Goal: Find specific page/section: Find specific page/section

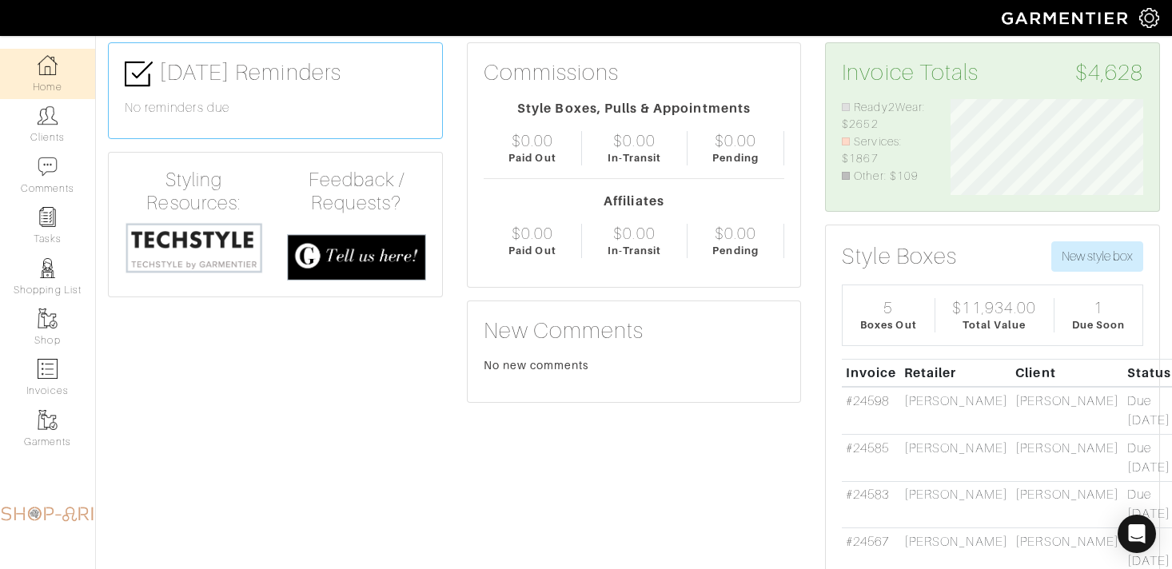
scroll to position [170, 0]
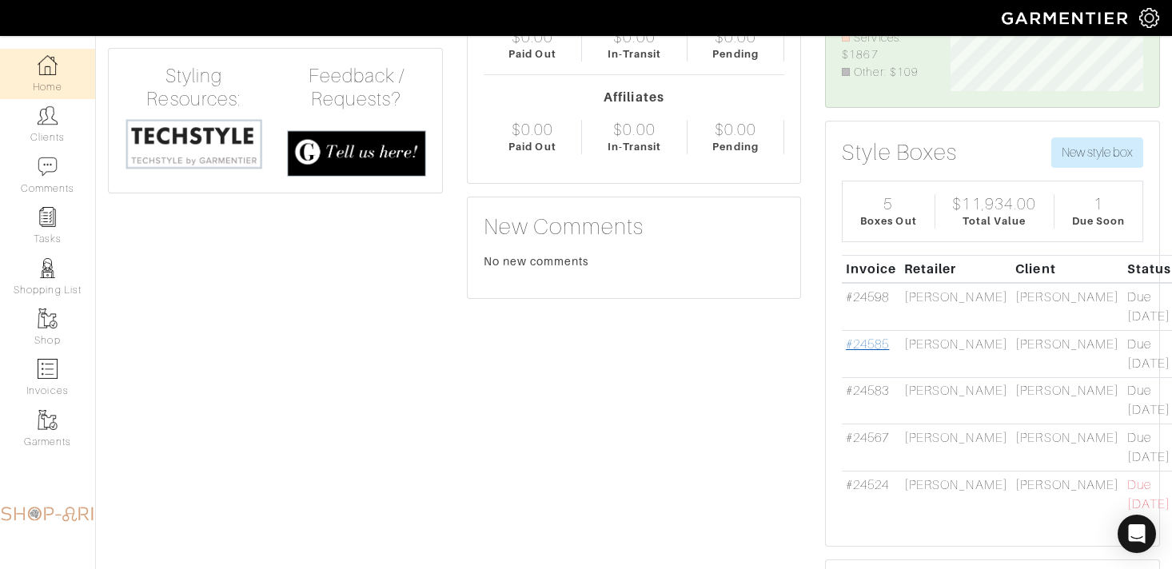
click at [872, 345] on link "#24585" at bounding box center [867, 344] width 43 height 14
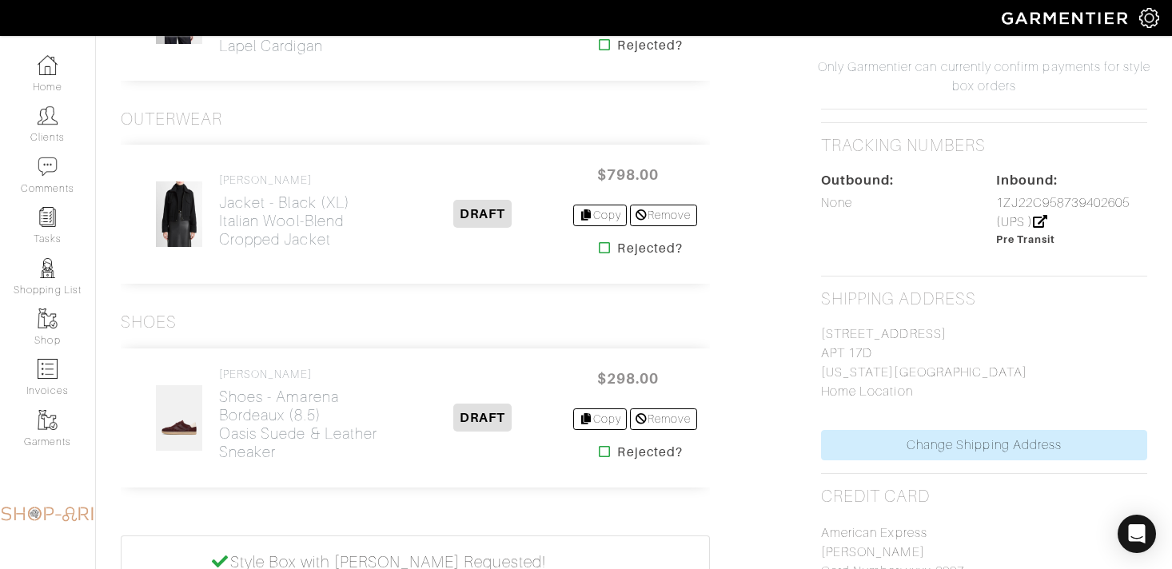
scroll to position [1175, 0]
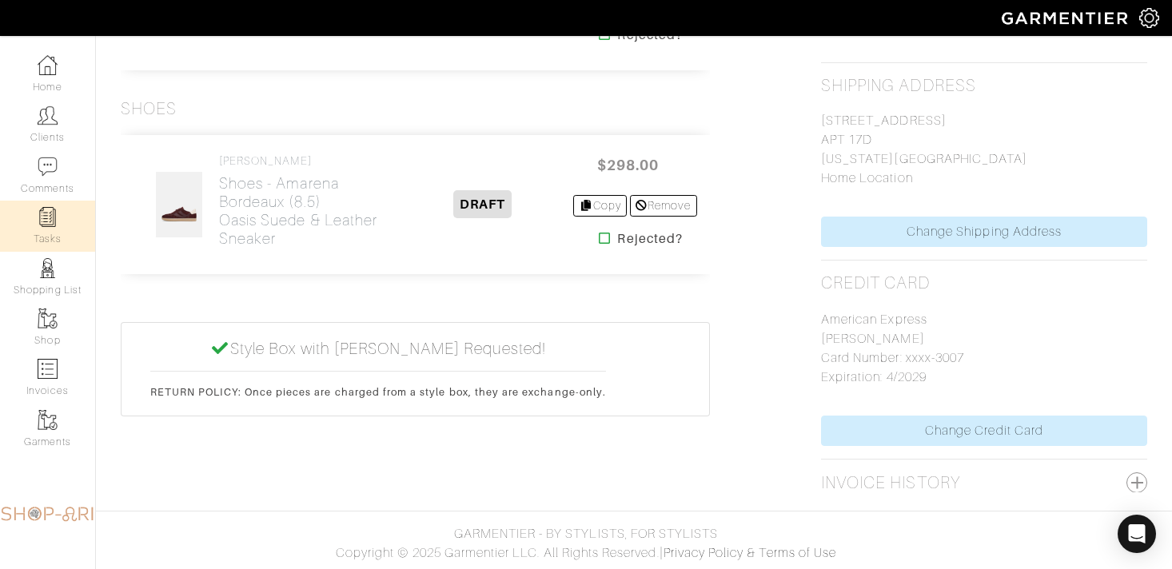
click at [42, 239] on link "Tasks" at bounding box center [47, 226] width 95 height 50
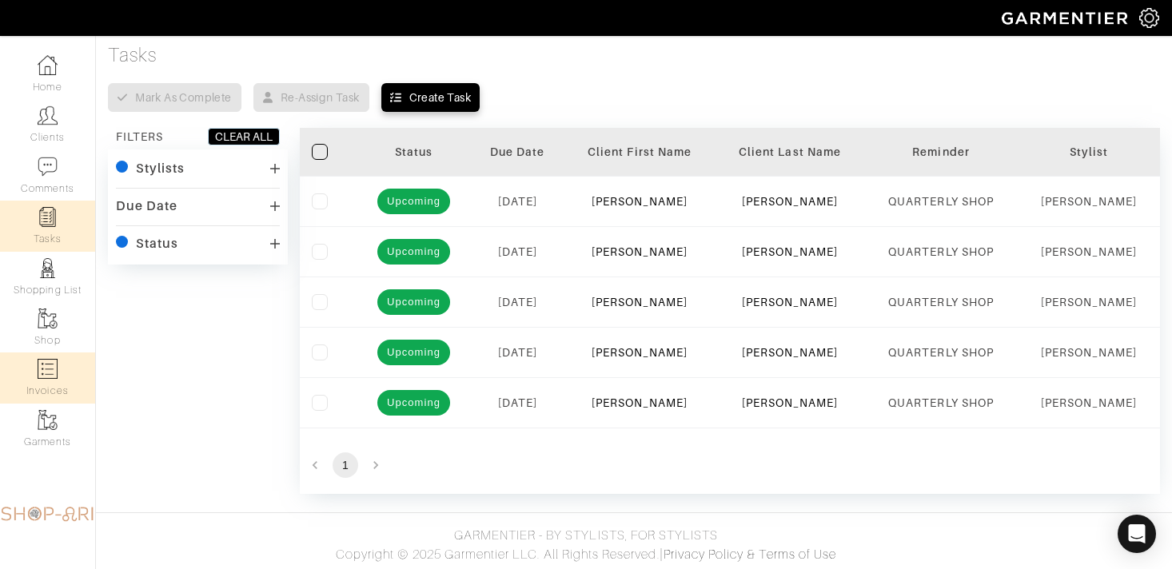
click at [67, 369] on link "Invoices" at bounding box center [47, 377] width 95 height 50
select select
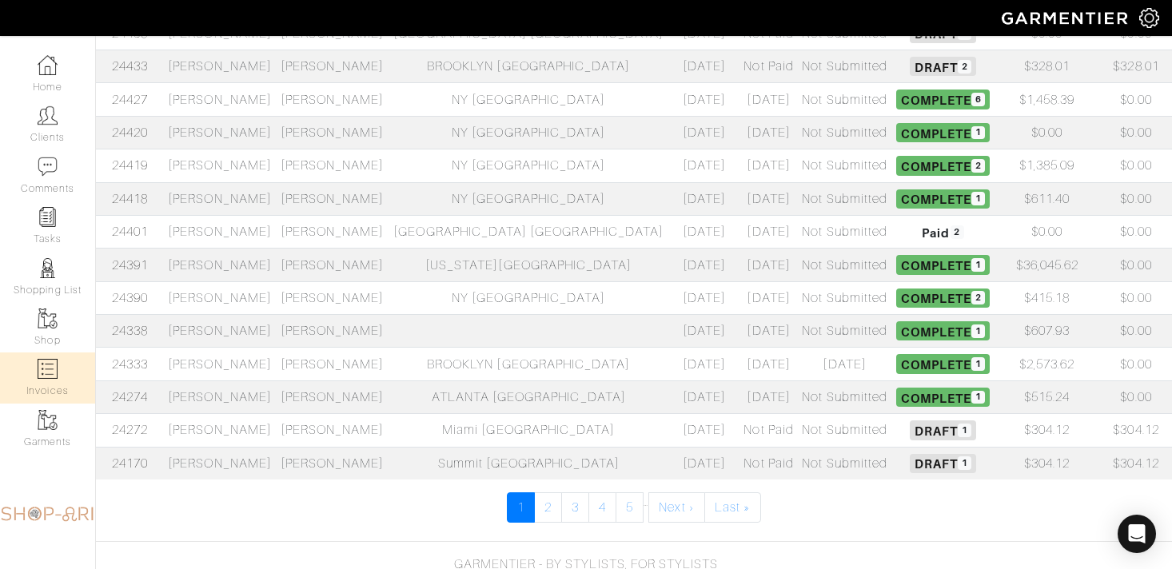
scroll to position [661, 0]
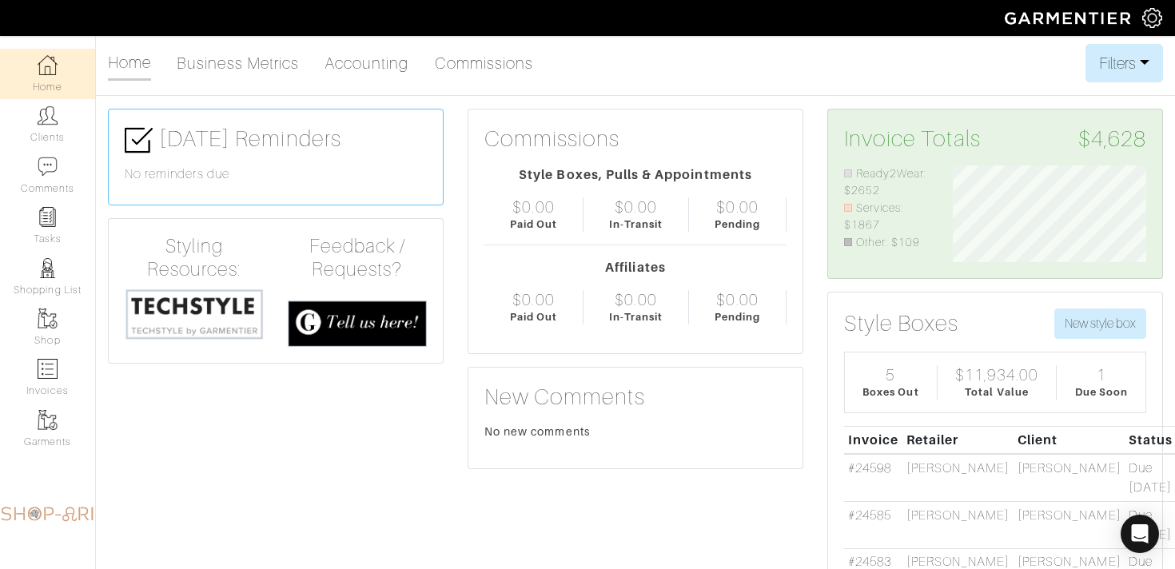
scroll to position [97, 217]
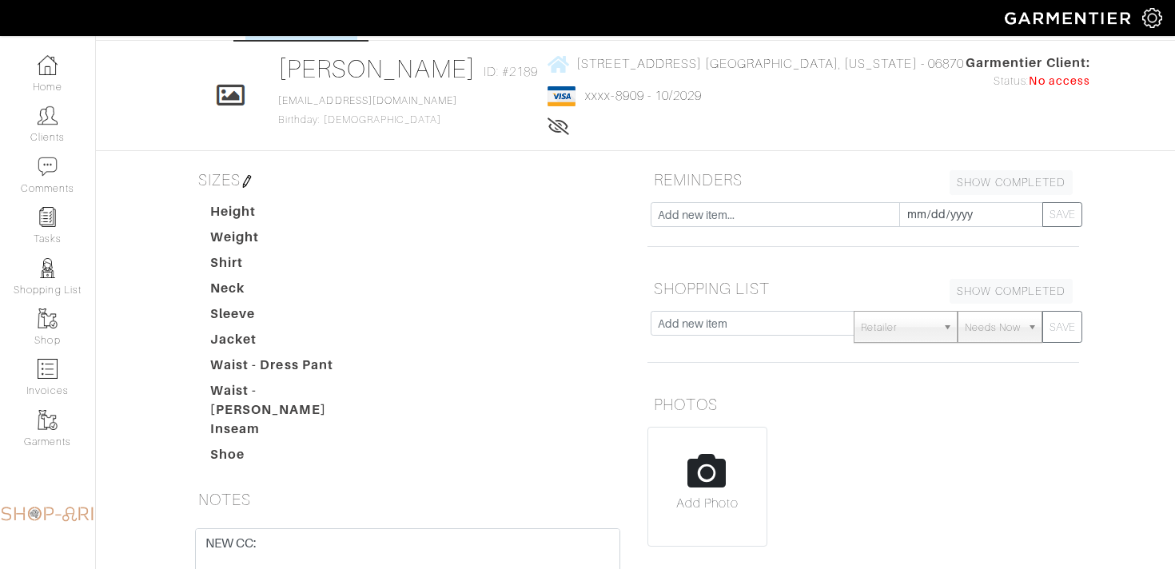
scroll to position [47, 0]
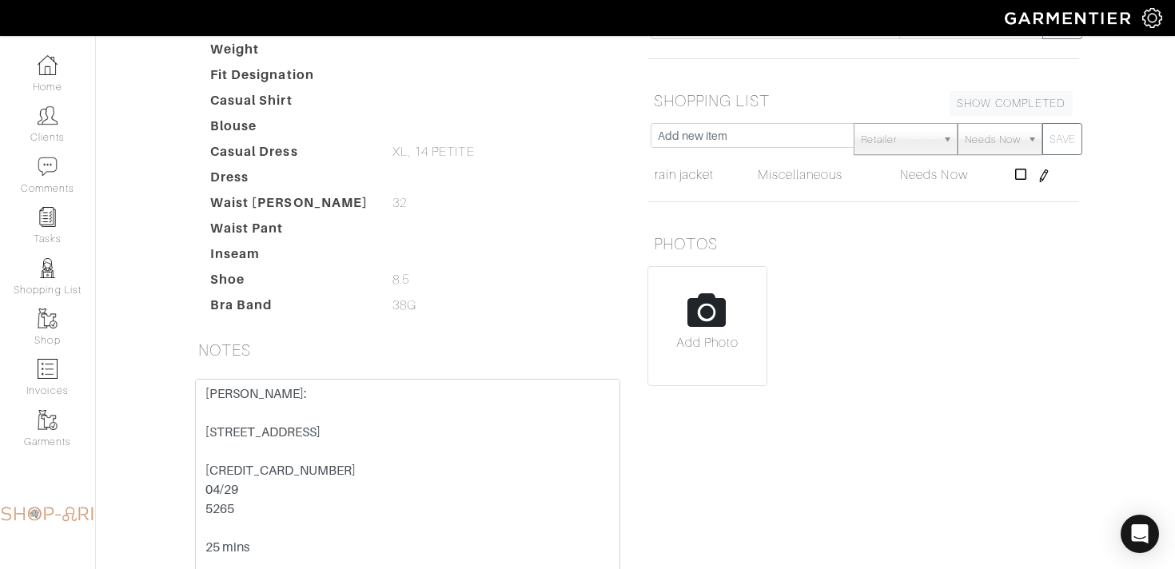
scroll to position [277, 0]
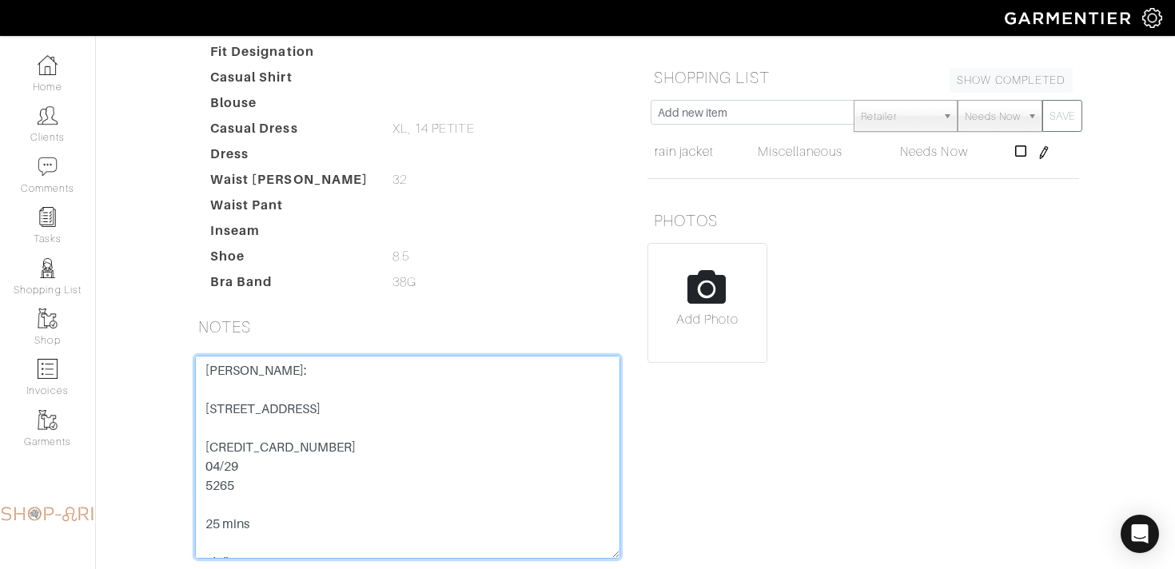
drag, startPoint x: 332, startPoint y: 487, endPoint x: 163, endPoint y: 487, distance: 168.7
click at [163, 487] on div "Janet Krauthamer Overview Overview Measurements Product Library Invoices Wardro…" at bounding box center [587, 191] width 1175 height 849
